Goal: Find specific page/section: Find specific page/section

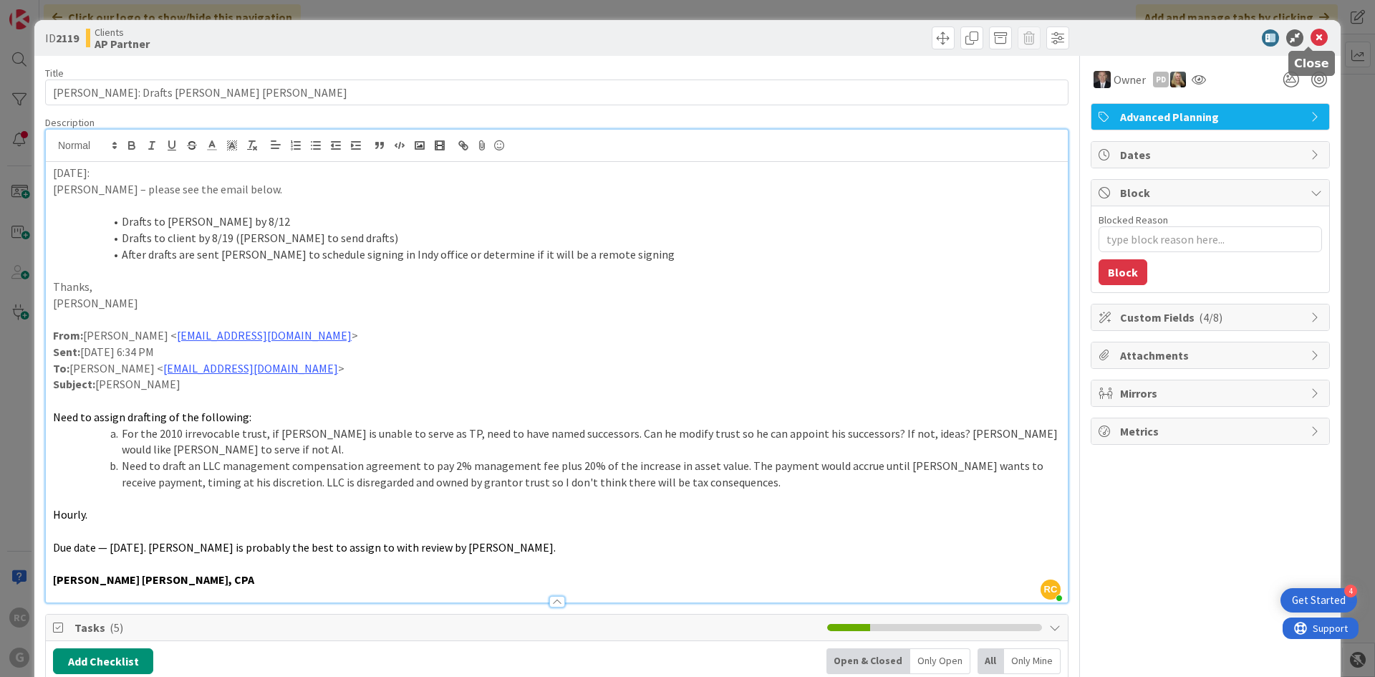
drag, startPoint x: 1308, startPoint y: 34, endPoint x: 1144, endPoint y: 40, distance: 164.1
click at [1311, 33] on icon at bounding box center [1319, 37] width 17 height 17
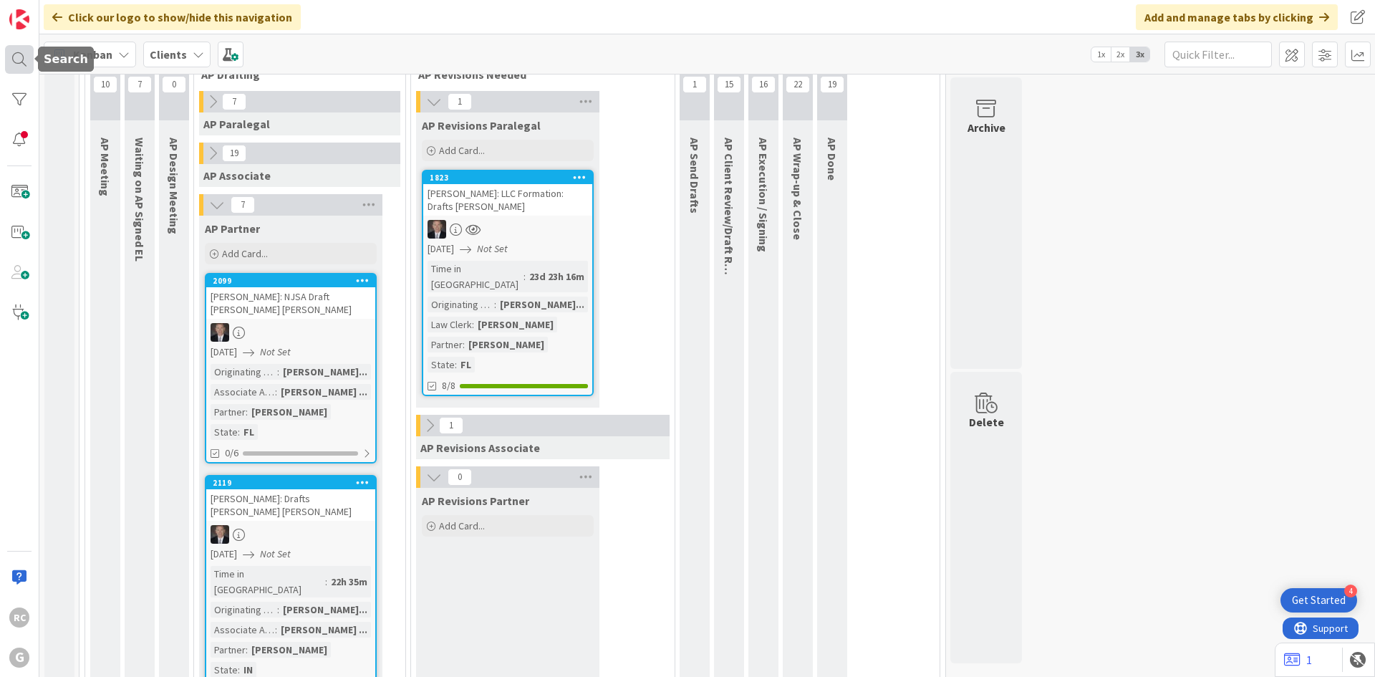
click at [20, 57] on div at bounding box center [19, 59] width 29 height 29
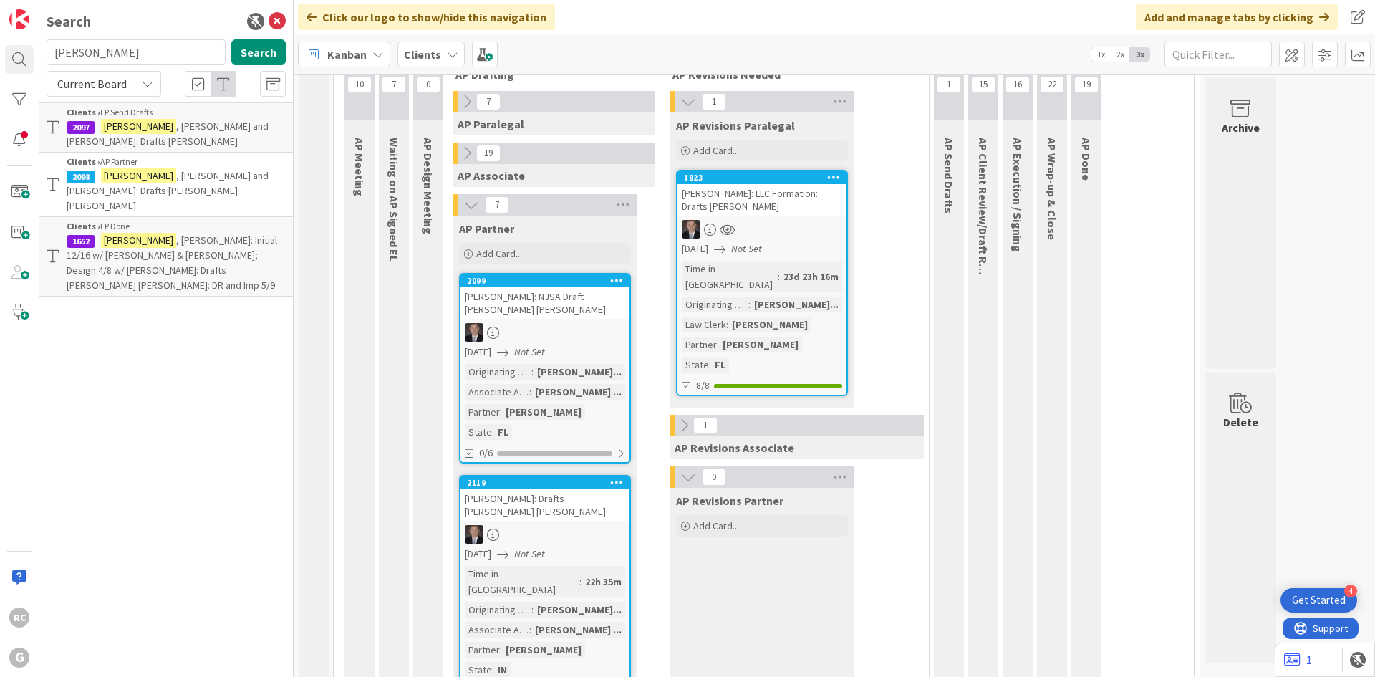
click at [95, 54] on input "[PERSON_NAME]" at bounding box center [136, 52] width 179 height 26
click at [178, 170] on p "[PERSON_NAME] and [PERSON_NAME]: Drafts [PERSON_NAME] [PERSON_NAME]" at bounding box center [176, 190] width 219 height 45
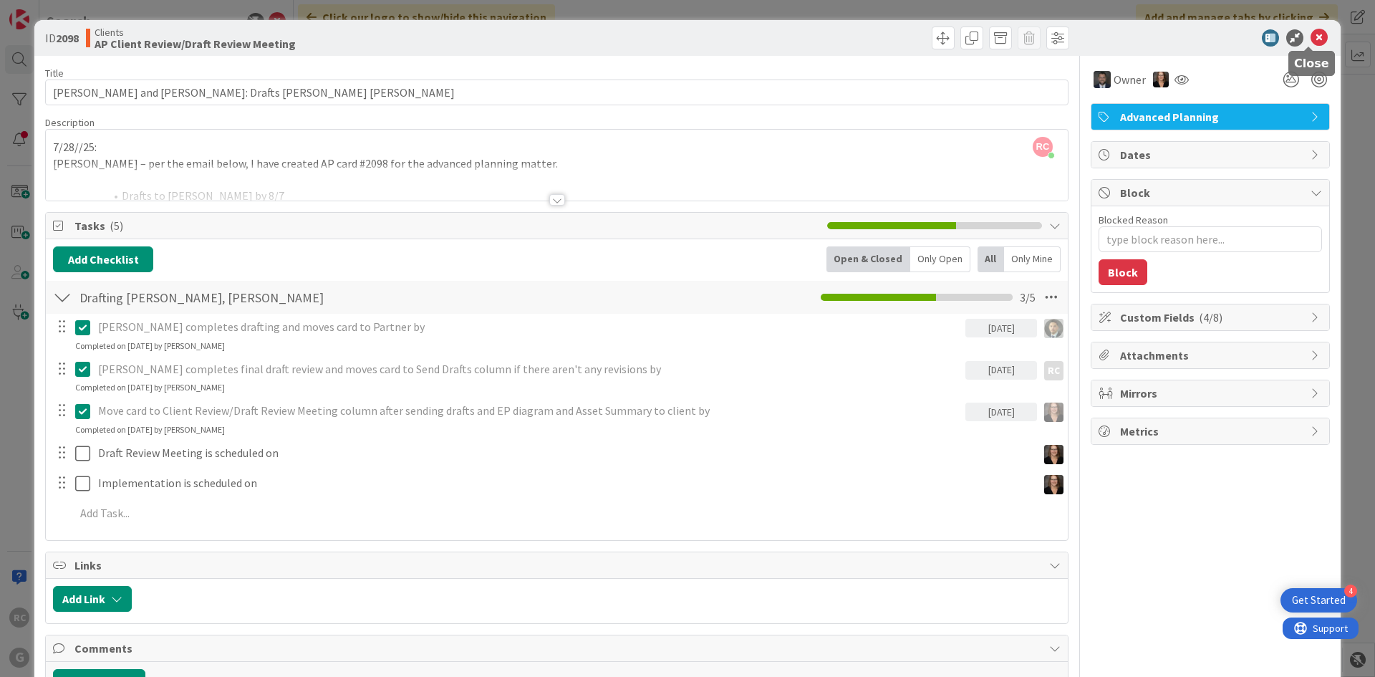
click at [1311, 36] on icon at bounding box center [1319, 37] width 17 height 17
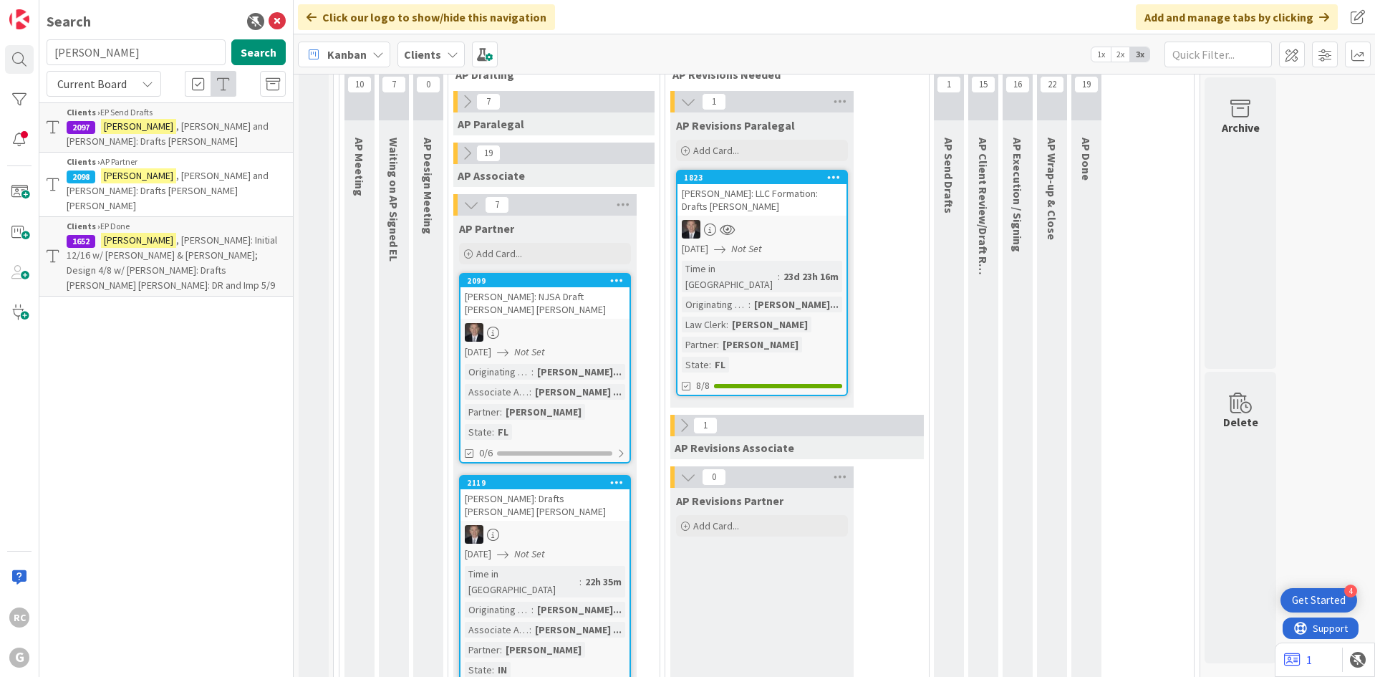
click at [180, 120] on span ", [PERSON_NAME] and [PERSON_NAME]: Drafts [PERSON_NAME]" at bounding box center [168, 134] width 202 height 28
type textarea "x"
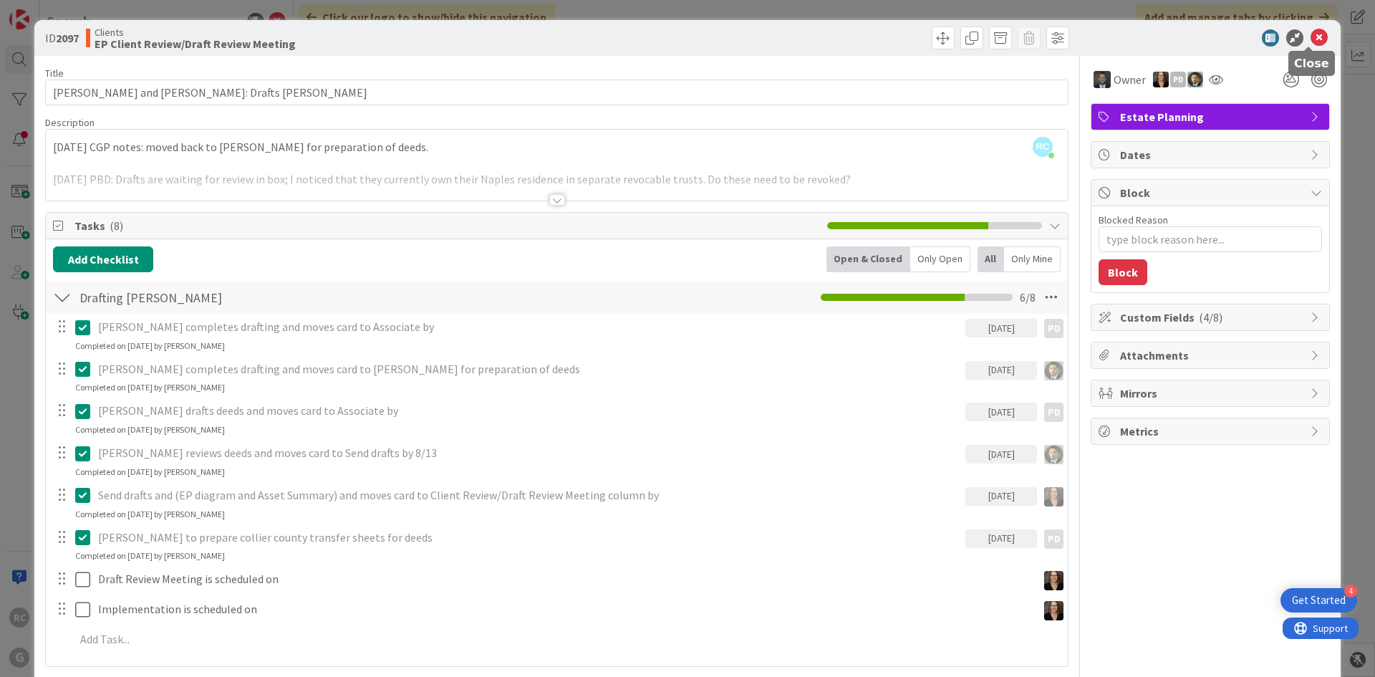
click at [1311, 37] on icon at bounding box center [1319, 37] width 17 height 17
